Goal: Find specific page/section: Find specific page/section

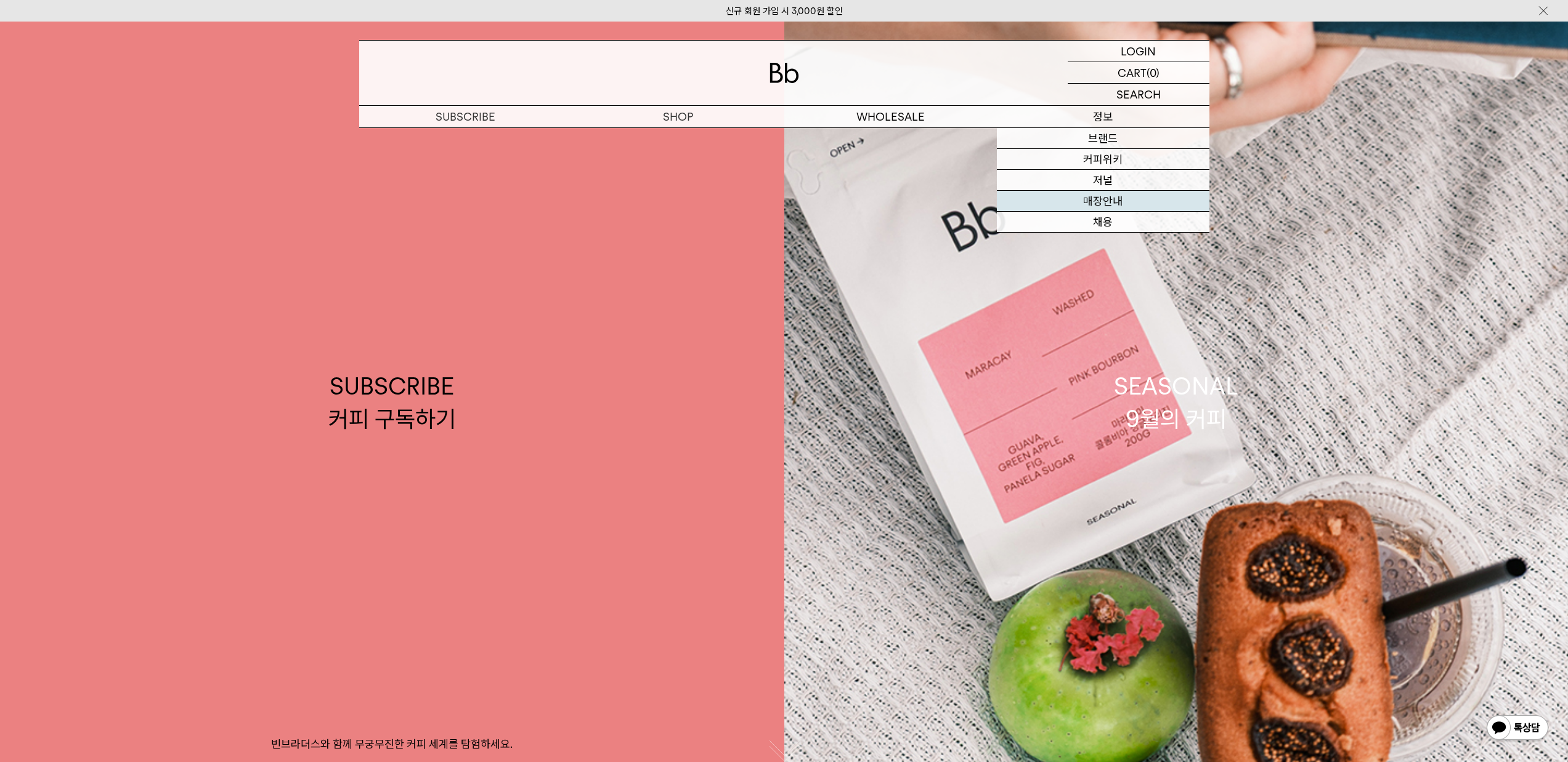
click at [1107, 200] on link "매장안내" at bounding box center [1103, 201] width 213 height 21
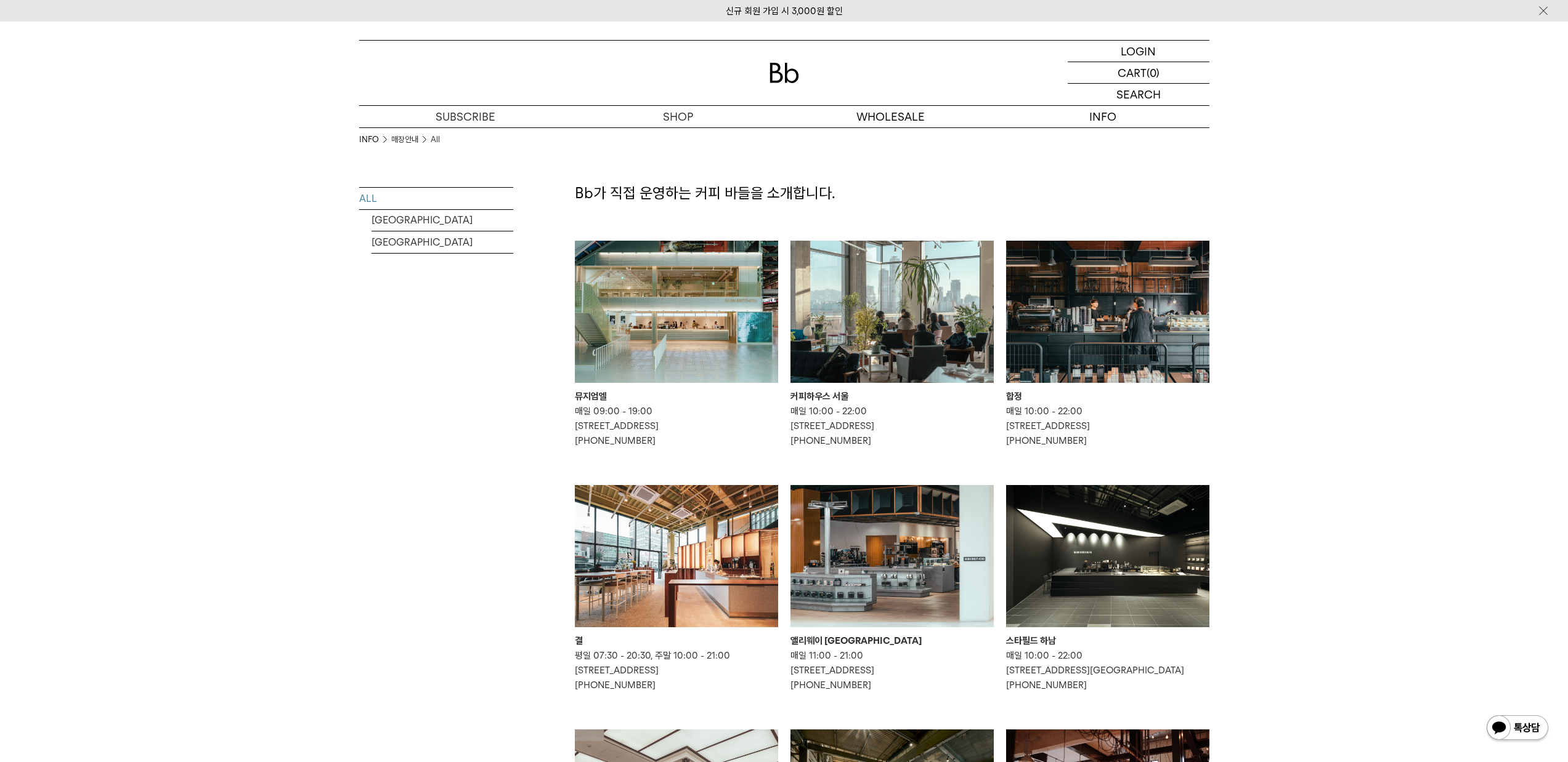
click at [871, 343] on img at bounding box center [892, 312] width 203 height 142
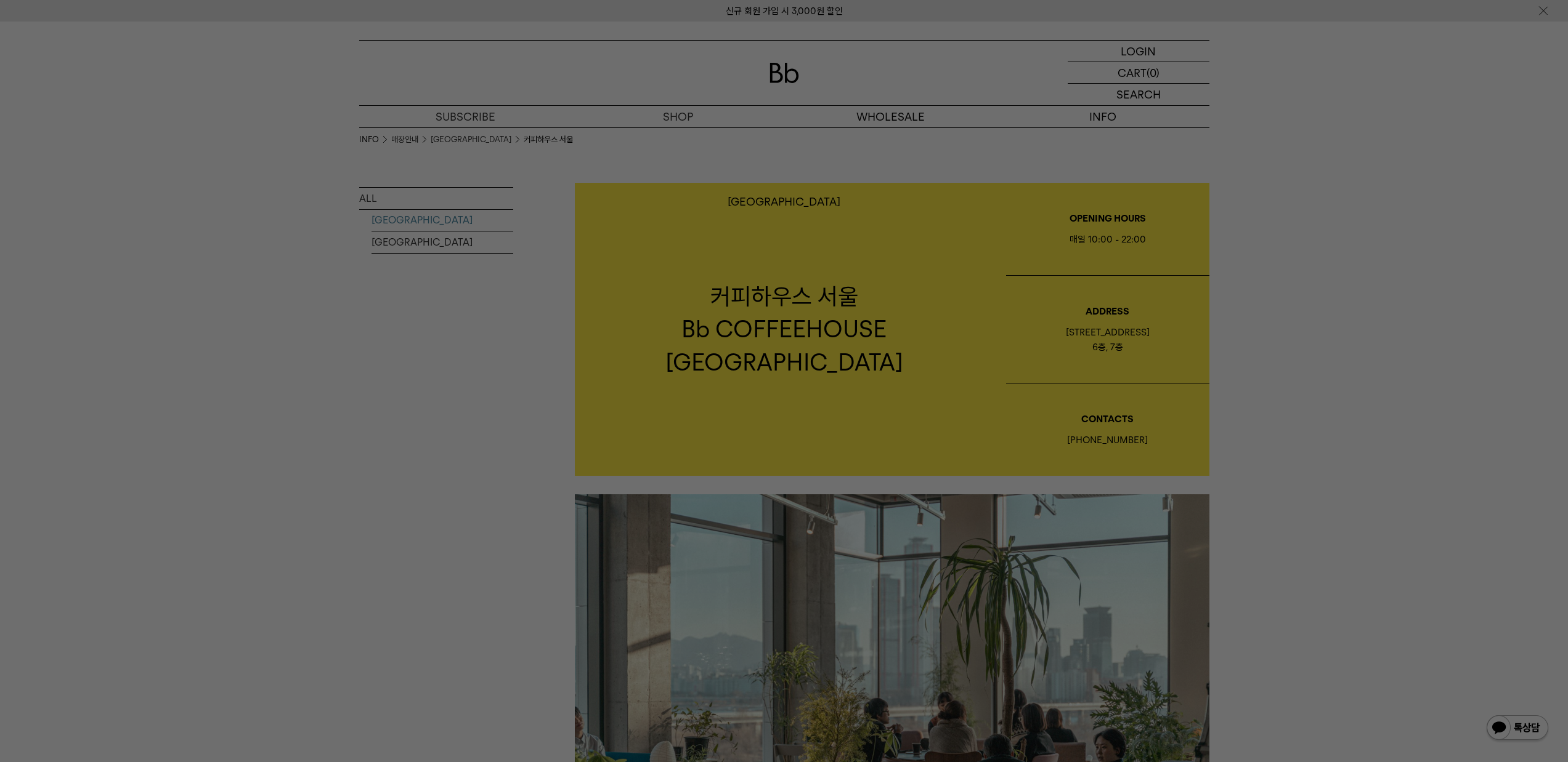
click at [865, 144] on div at bounding box center [784, 381] width 1568 height 762
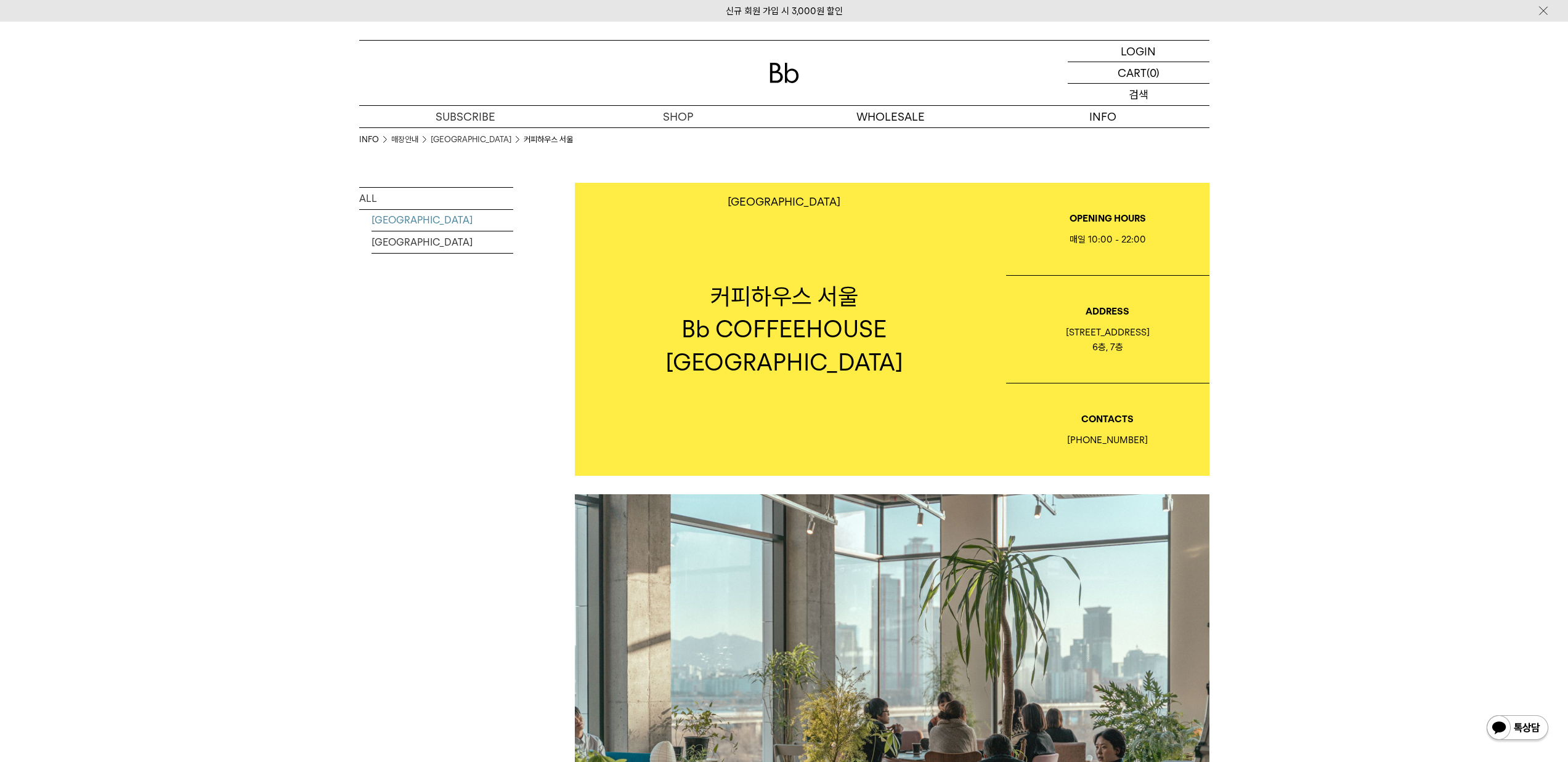
click at [1138, 96] on p "검색" at bounding box center [1138, 94] width 20 height 21
